Goal: Task Accomplishment & Management: Manage account settings

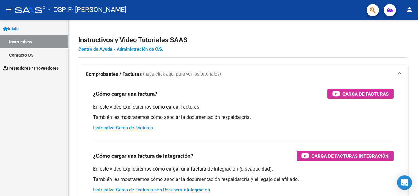
click at [18, 27] on span "Inicio" at bounding box center [11, 28] width 16 height 7
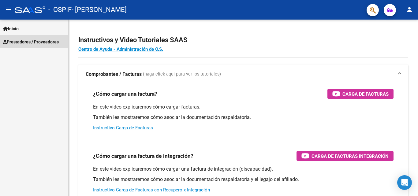
click at [28, 42] on span "Prestadores / Proveedores" at bounding box center [31, 42] width 56 height 7
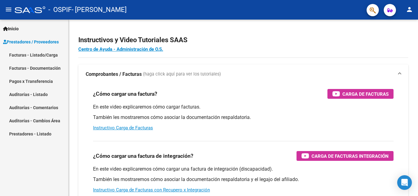
click at [35, 55] on link "Facturas - Listado/Carga" at bounding box center [34, 54] width 68 height 13
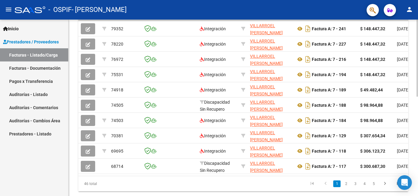
scroll to position [227, 0]
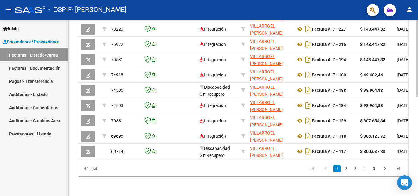
click at [417, 160] on div at bounding box center [417, 157] width 2 height 77
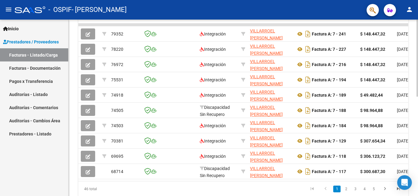
scroll to position [200, 0]
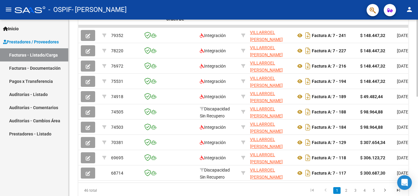
click at [417, 141] on div at bounding box center [417, 147] width 2 height 77
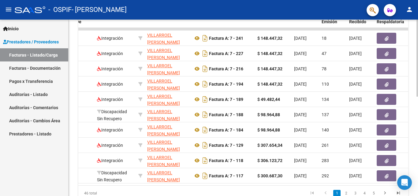
scroll to position [198, 0]
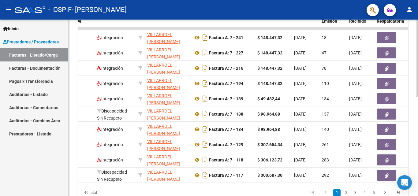
click at [417, 157] on div at bounding box center [417, 146] width 2 height 77
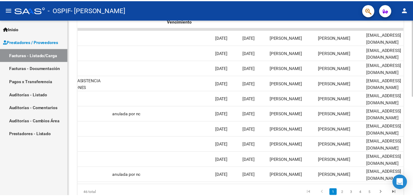
scroll to position [0, 959]
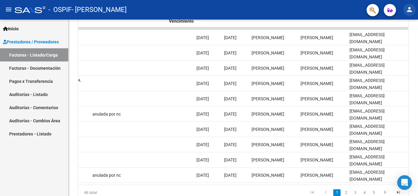
click at [408, 10] on mat-icon "person" at bounding box center [408, 9] width 7 height 7
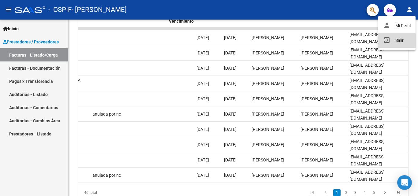
click at [398, 37] on button "exit_to_app Salir" at bounding box center [396, 40] width 37 height 15
